Goal: Download file/media

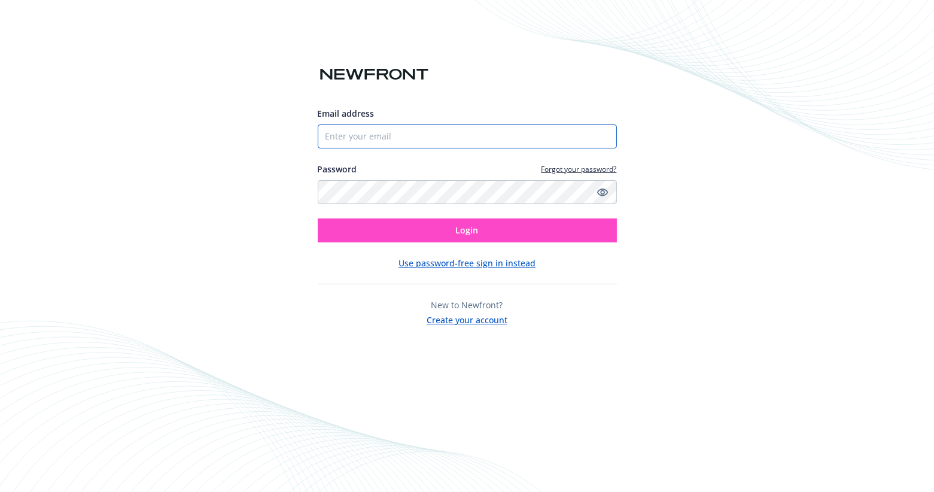
type input "3609044986"
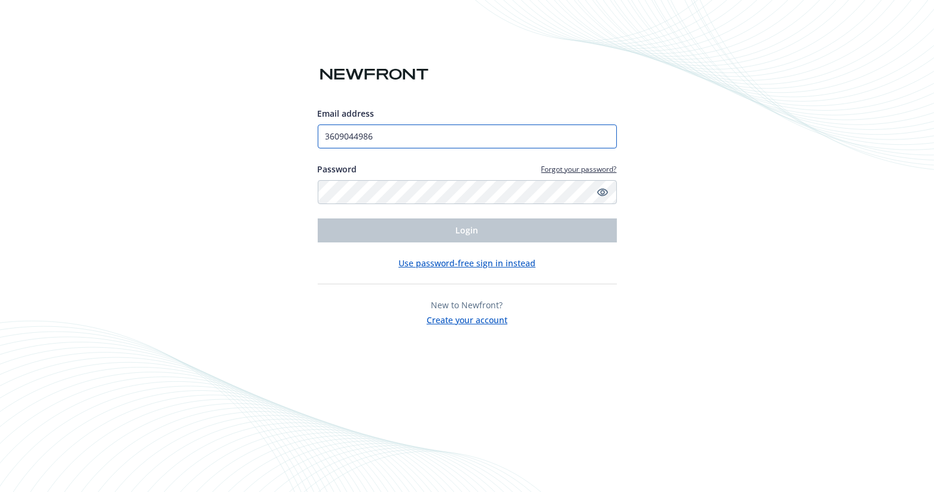
drag, startPoint x: 388, startPoint y: 136, endPoint x: 294, endPoint y: 129, distance: 94.8
click at [294, 129] on div "Email address 3609044986 Password Forgot your password? Login Use password-free…" at bounding box center [467, 246] width 934 height 492
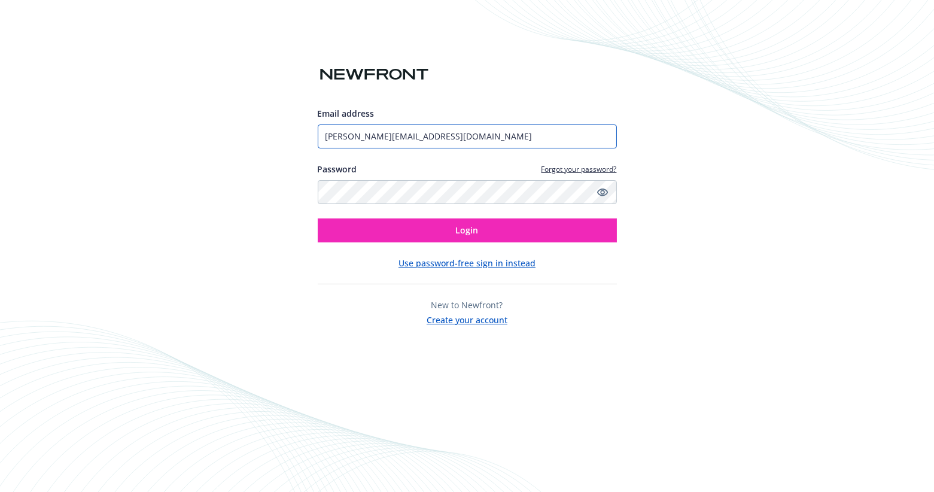
type input "hayden@simberobotics.com"
click at [318, 218] on button "Login" at bounding box center [467, 230] width 299 height 24
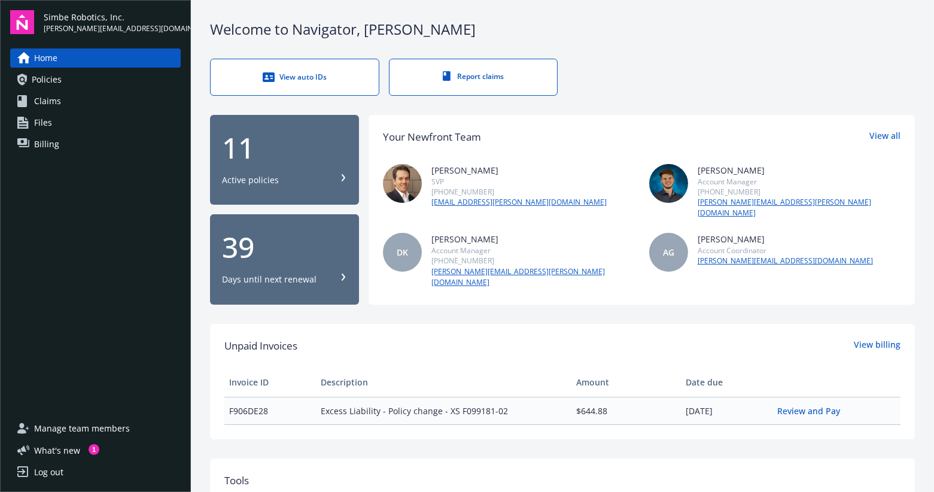
click at [99, 73] on link "Policies" at bounding box center [95, 79] width 170 height 19
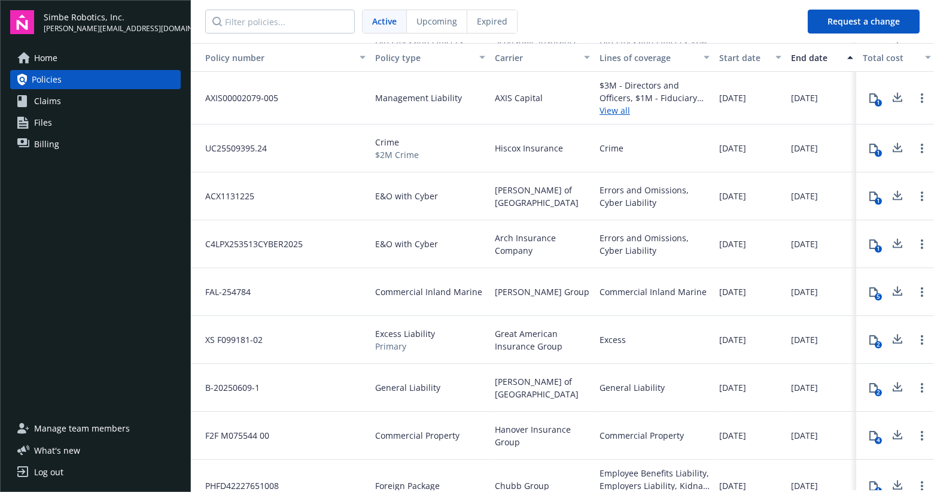
scroll to position [147, 0]
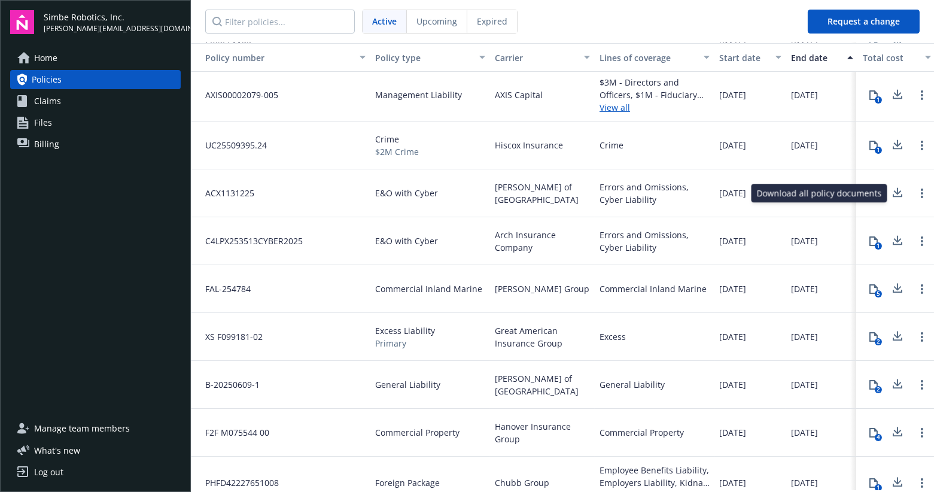
click at [898, 197] on icon at bounding box center [897, 192] width 14 height 15
click at [895, 237] on icon at bounding box center [897, 240] width 14 height 15
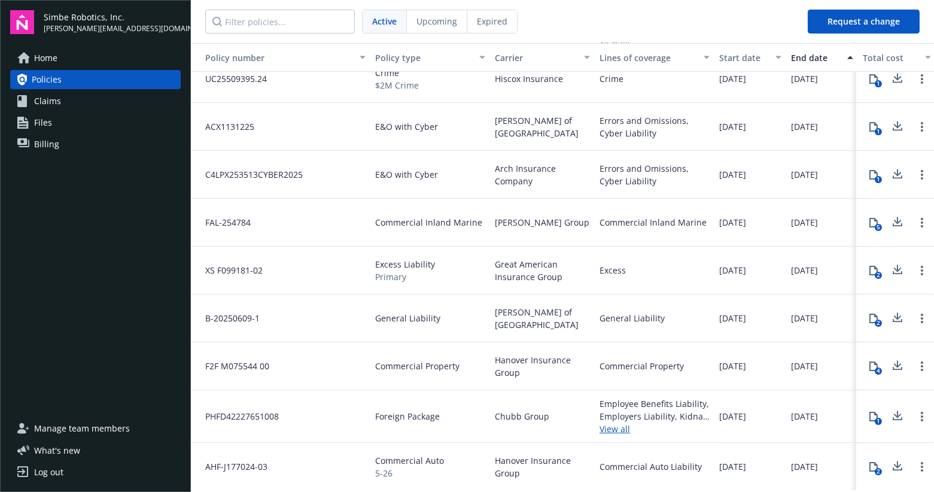
scroll to position [0, 0]
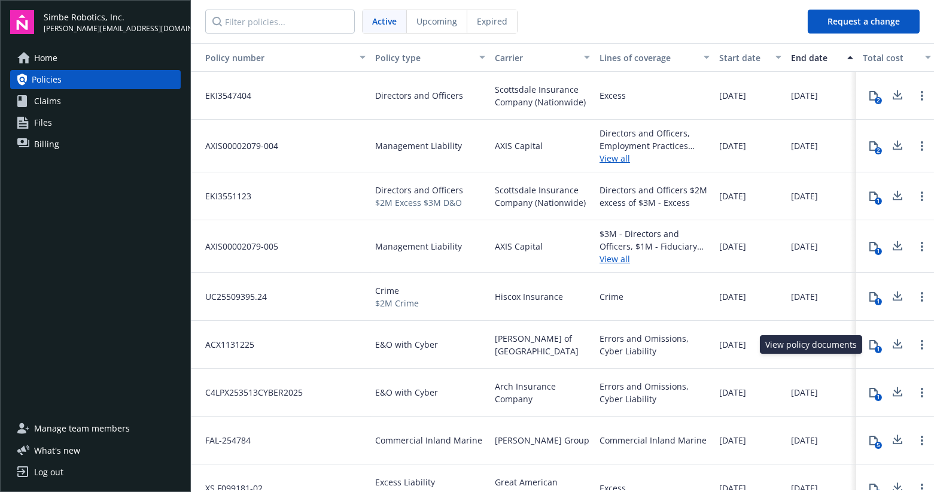
click at [869, 346] on icon at bounding box center [873, 345] width 8 height 10
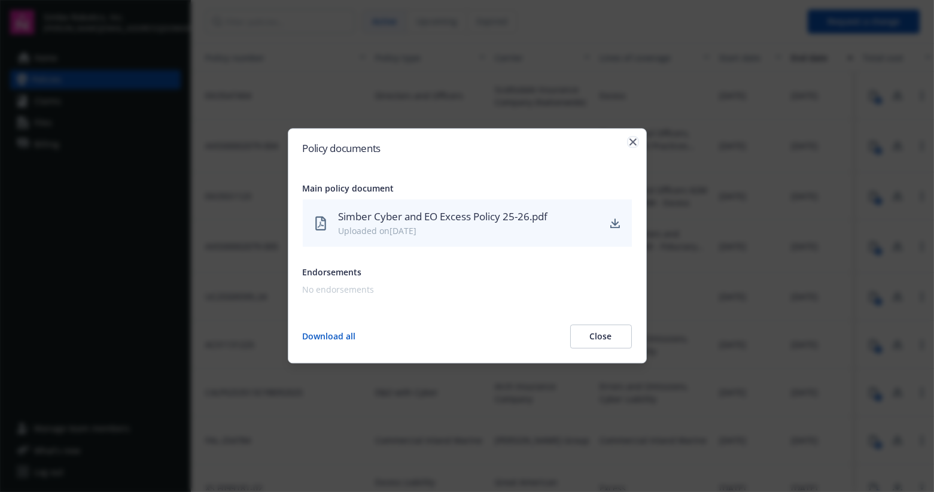
click at [632, 144] on icon "button" at bounding box center [632, 141] width 7 height 7
